Goal: Task Accomplishment & Management: Manage account settings

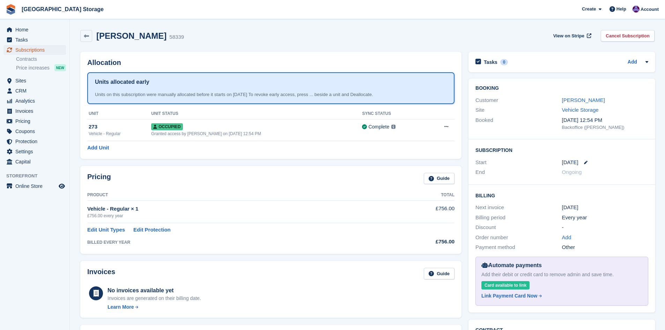
click at [39, 52] on span "Subscriptions" at bounding box center [36, 50] width 42 height 10
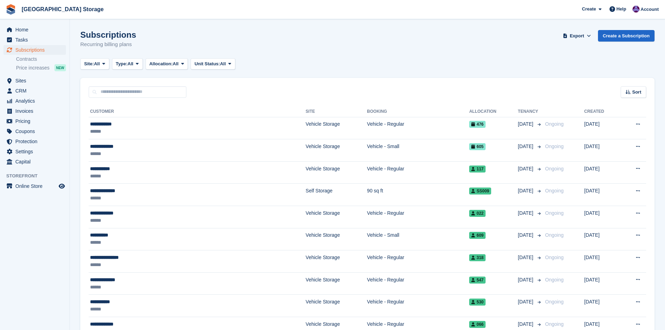
click at [138, 93] on input "text" at bounding box center [138, 92] width 98 height 12
type input "*****"
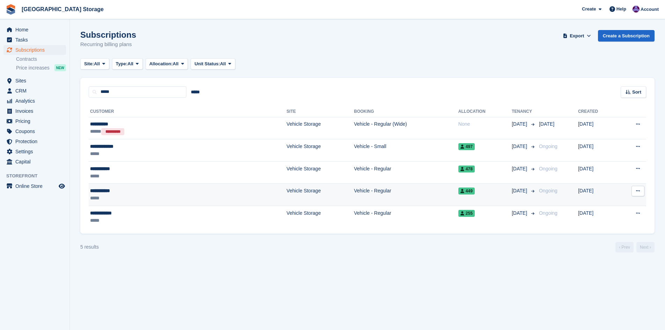
click at [364, 185] on td "Vehicle - Regular" at bounding box center [406, 195] width 104 height 22
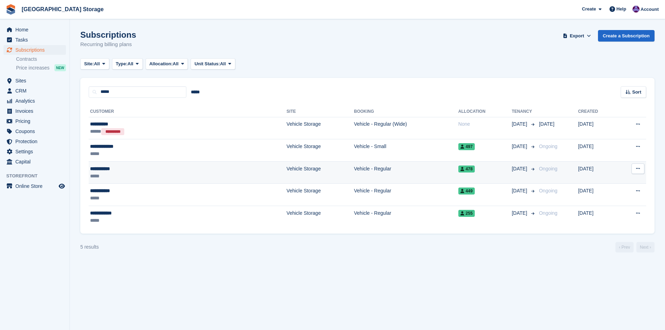
click at [138, 176] on div "*****" at bounding box center [139, 176] width 99 height 7
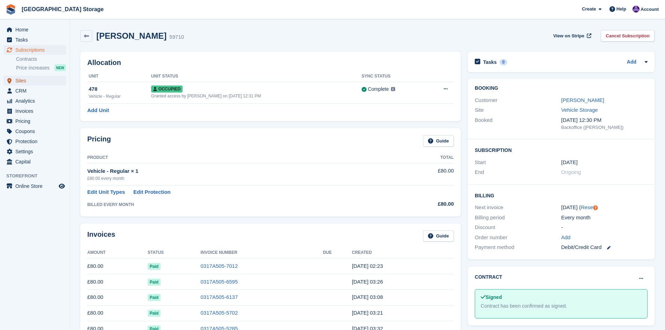
click at [25, 79] on span "Sites" at bounding box center [36, 81] width 42 height 10
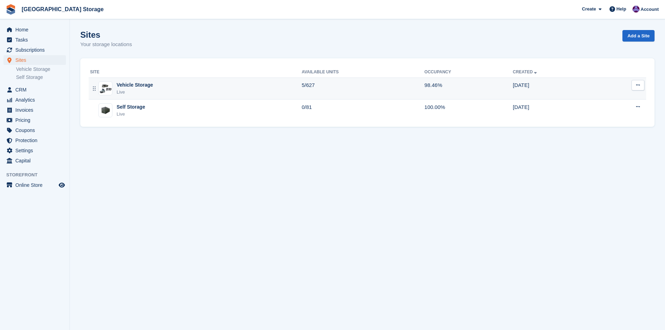
click at [167, 89] on div "Vehicle Storage Live" at bounding box center [196, 88] width 212 height 14
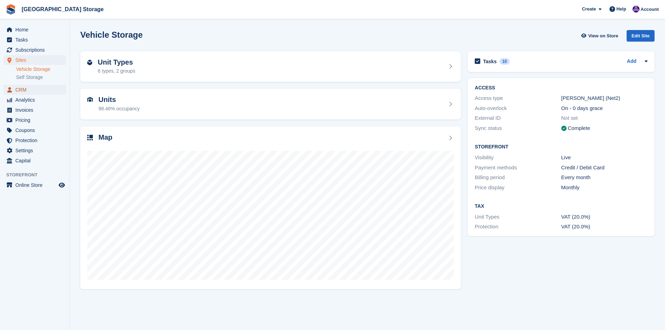
click at [23, 88] on span "CRM" at bounding box center [36, 90] width 42 height 10
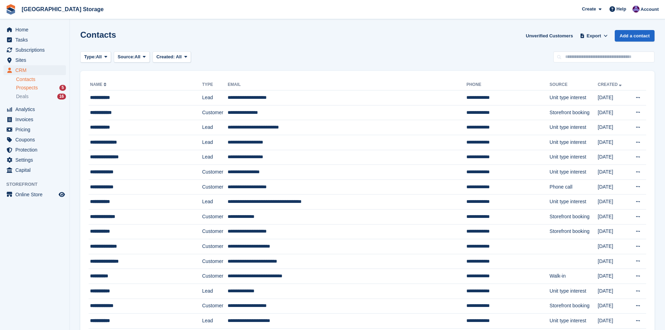
click at [46, 90] on div "Prospects 5" at bounding box center [41, 88] width 50 height 7
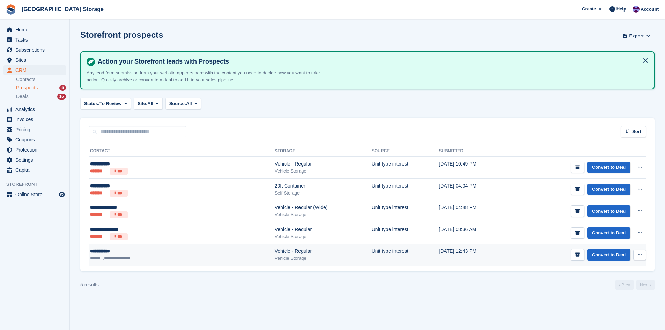
click at [640, 258] on button at bounding box center [640, 255] width 13 height 10
click at [540, 258] on td "Convert to Deal View contact Edit contact Delete prospect" at bounding box center [577, 255] width 138 height 22
click at [604, 256] on link "Convert to Deal" at bounding box center [609, 255] width 43 height 12
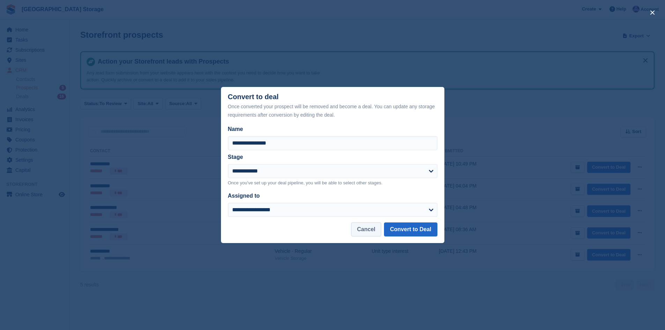
click at [374, 232] on button "Cancel" at bounding box center [366, 230] width 30 height 14
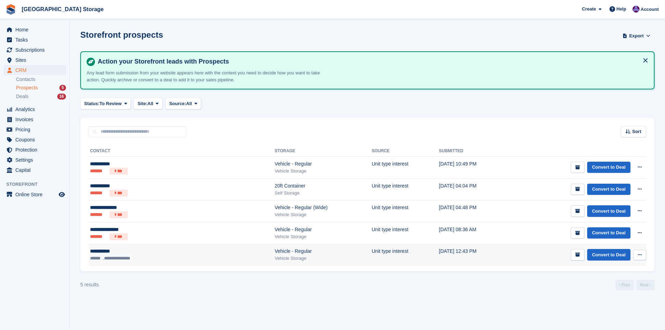
drag, startPoint x: 650, startPoint y: 252, endPoint x: 637, endPoint y: 254, distance: 13.1
click at [650, 252] on div "**********" at bounding box center [367, 204] width 575 height 134
click at [637, 254] on button at bounding box center [640, 255] width 13 height 10
click at [544, 254] on td "Convert to Deal View contact Edit contact Delete prospect" at bounding box center [577, 255] width 138 height 22
click at [575, 254] on button "submit" at bounding box center [578, 255] width 14 height 12
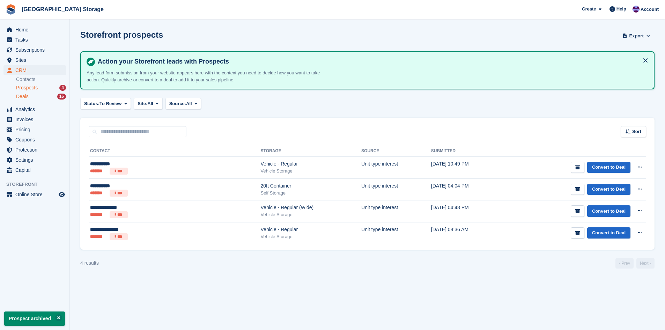
click at [28, 95] on div "Deals 16" at bounding box center [41, 96] width 50 height 7
